Goal: Navigation & Orientation: Find specific page/section

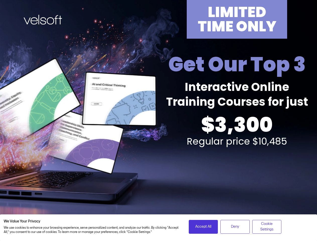
click at [158, 121] on div "LIMITED TIME ONLY Get Our Top 3 Interactive Online Training Courses for just $3…" at bounding box center [158, 111] width 311 height 222
click at [203, 227] on span "Accept All" at bounding box center [203, 227] width 16 height 6
